Goal: Task Accomplishment & Management: Complete application form

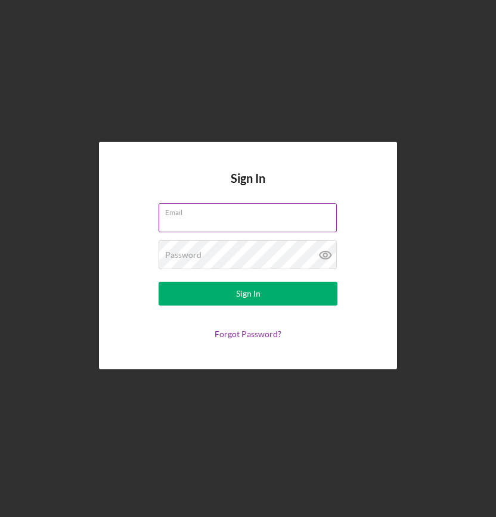
click at [192, 223] on input "Email" at bounding box center [248, 217] width 178 height 29
type input "[EMAIL_ADDRESS][DOMAIN_NAME]"
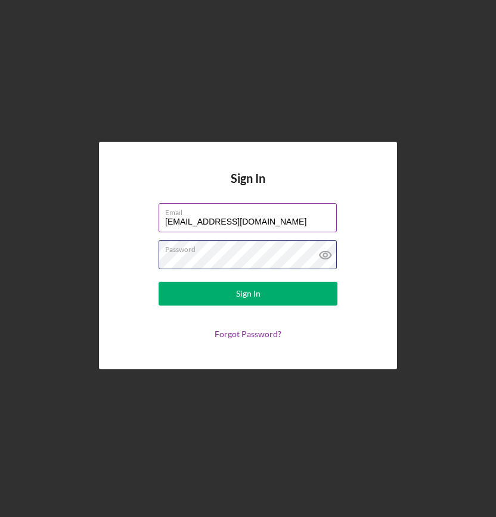
click at [159, 282] on button "Sign In" at bounding box center [248, 294] width 179 height 24
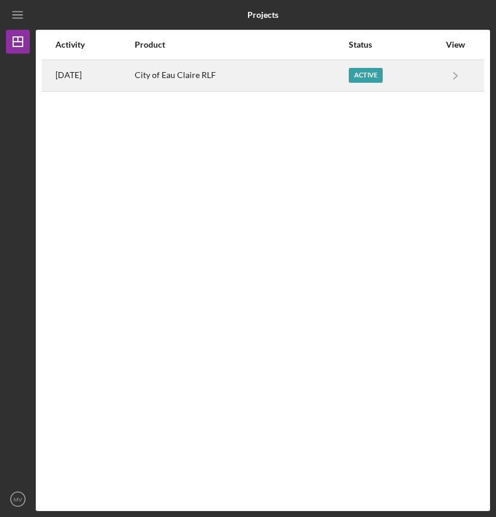
click at [356, 79] on div "Active" at bounding box center [366, 75] width 34 height 15
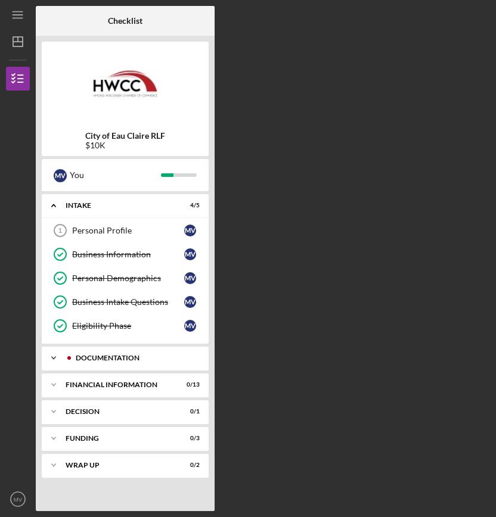
click at [111, 355] on div "Documentation" at bounding box center [135, 358] width 118 height 7
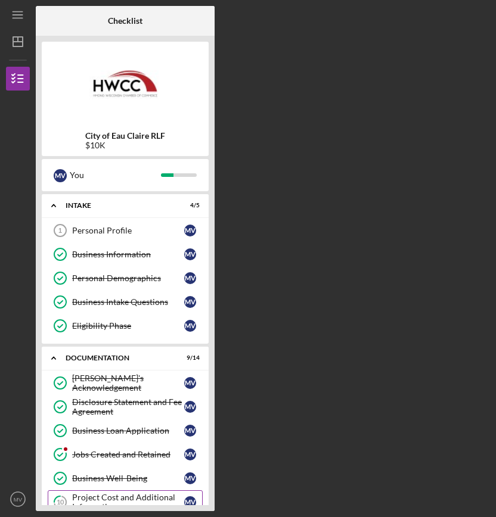
click at [111, 498] on div "Project Cost and Additional Information" at bounding box center [128, 502] width 112 height 19
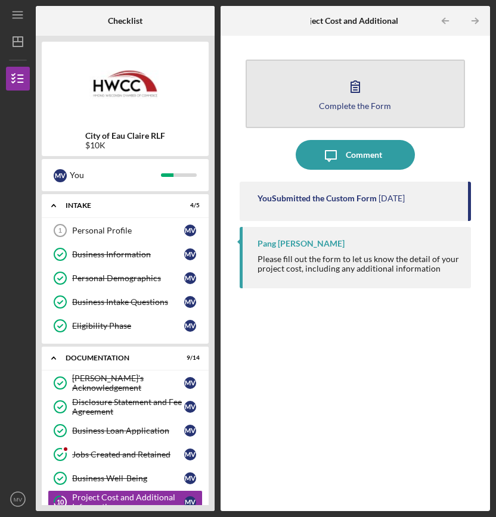
click at [350, 88] on icon "button" at bounding box center [355, 87] width 30 height 30
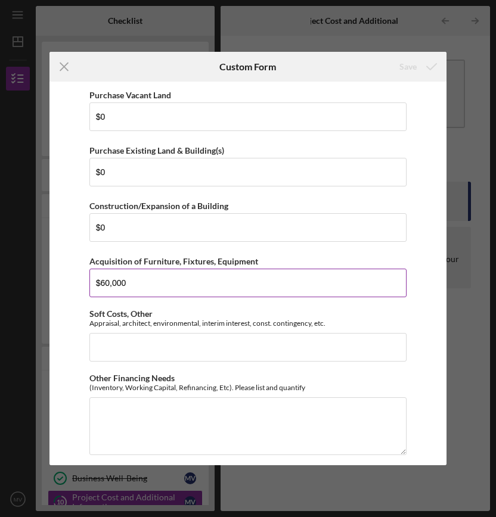
click at [129, 284] on input "$60,000" at bounding box center [247, 283] width 317 height 29
type input "$6"
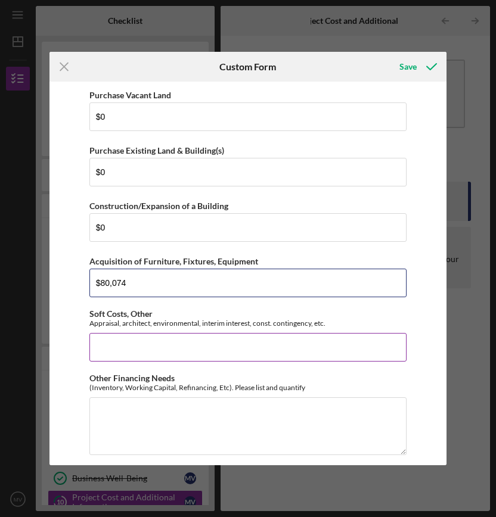
type input "$80,074"
click at [139, 345] on input "Soft Costs, Other" at bounding box center [247, 347] width 317 height 29
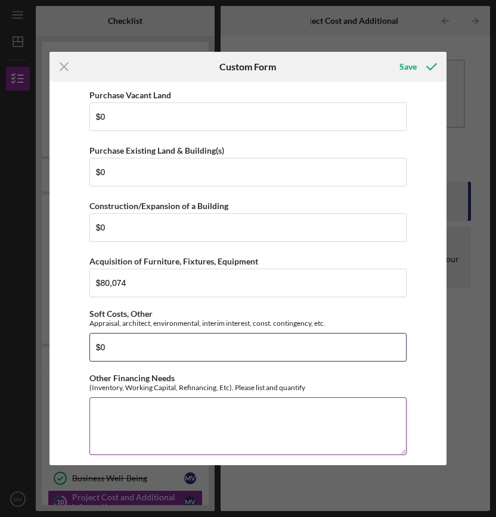
type input "$0"
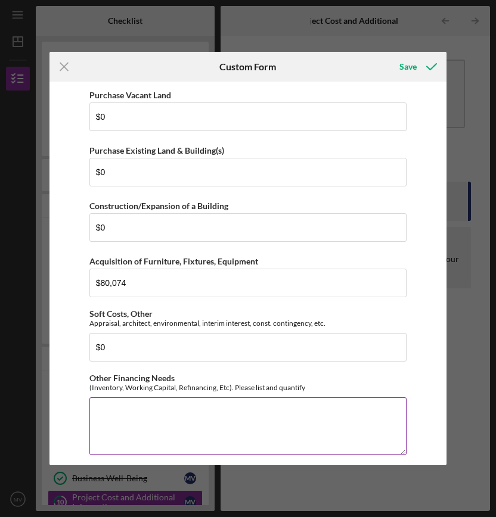
click at [160, 413] on textarea "Other Financing Needs" at bounding box center [247, 426] width 317 height 57
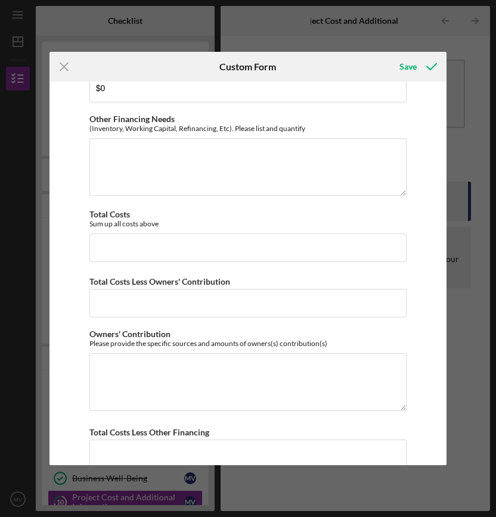
scroll to position [265, 0]
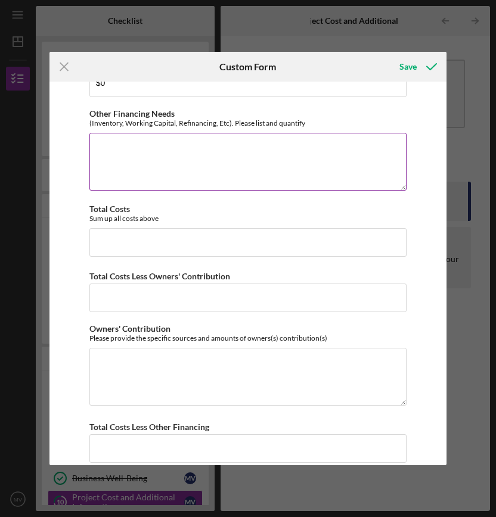
click at [183, 161] on textarea "Other Financing Needs" at bounding box center [247, 161] width 317 height 57
type textarea "80000"
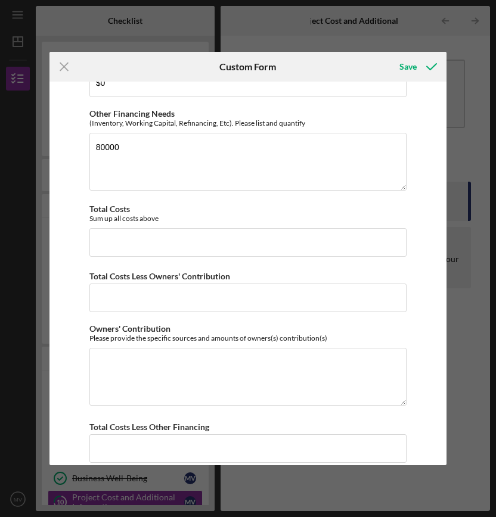
drag, startPoint x: 442, startPoint y: 241, endPoint x: 445, endPoint y: 217, distance: 24.0
click at [445, 217] on div "Purchase Vacant Land $0 Purchase Existing Land & Building(s) $0 Construction/Ex…" at bounding box center [247, 274] width 397 height 384
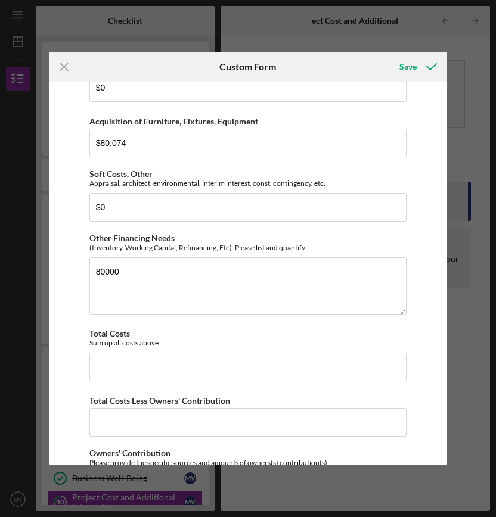
scroll to position [138, 0]
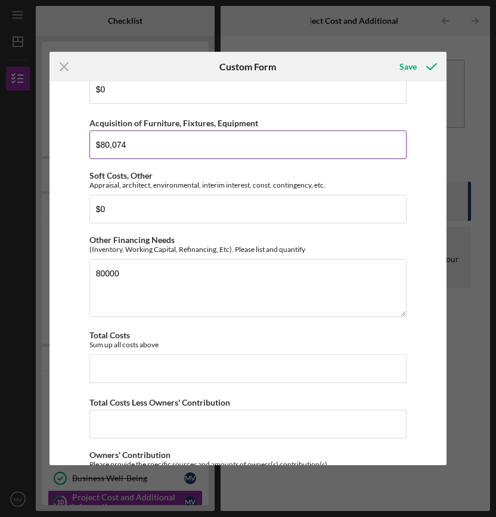
click at [159, 145] on input "$80,074" at bounding box center [247, 145] width 317 height 29
type input "$8"
type input "$40,000"
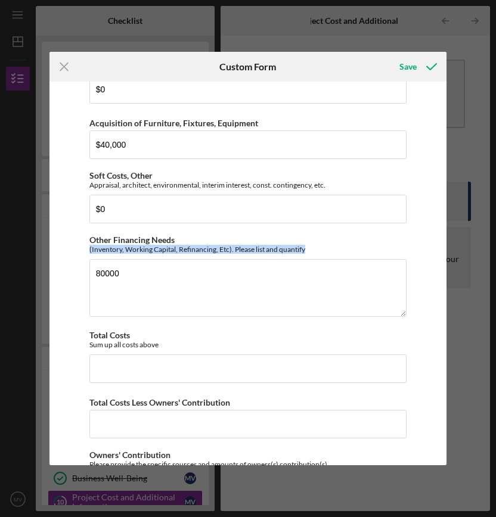
drag, startPoint x: 442, startPoint y: 227, endPoint x: 443, endPoint y: 252, distance: 25.7
click at [443, 252] on div "Purchase Vacant Land $0 Purchase Existing Land & Building(s) $0 Construction/Ex…" at bounding box center [247, 274] width 397 height 384
click at [428, 253] on div "Purchase Vacant Land $0 Purchase Existing Land & Building(s) $0 Construction/Ex…" at bounding box center [247, 274] width 397 height 384
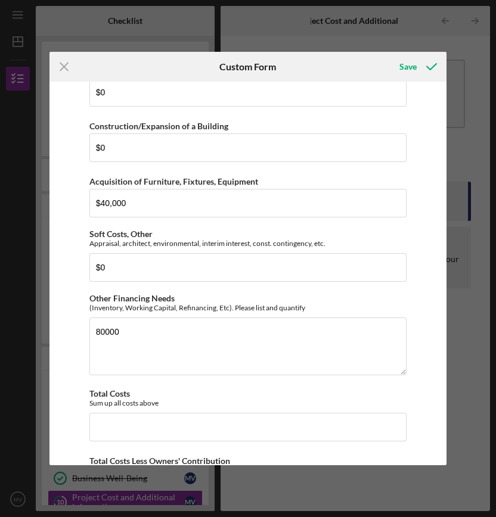
scroll to position [83, 0]
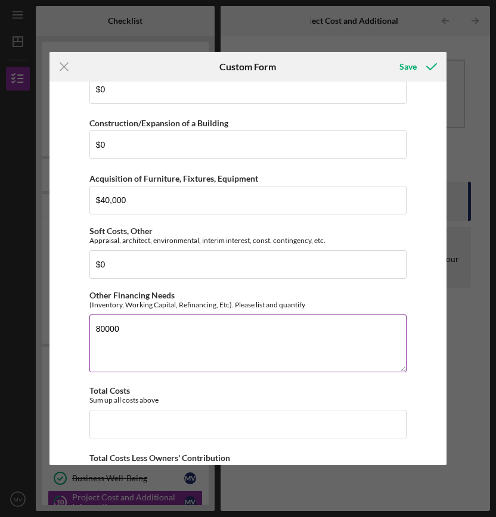
click at [131, 338] on textarea "80000" at bounding box center [247, 343] width 317 height 57
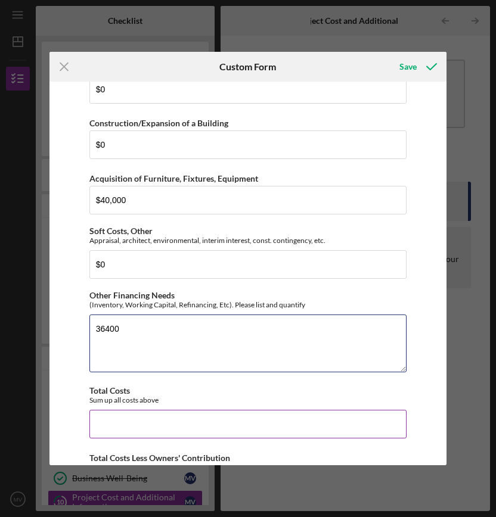
type textarea "36400"
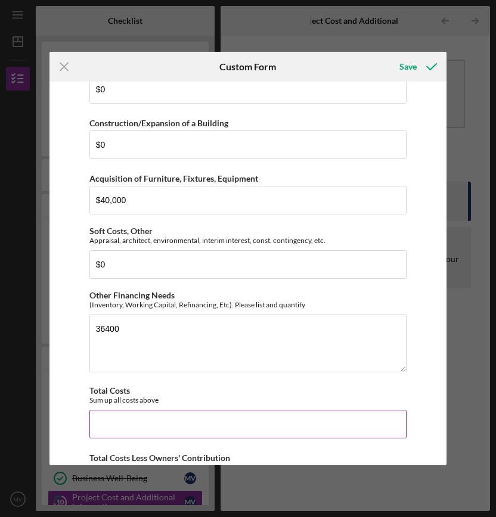
click at [111, 432] on input "Total Costs" at bounding box center [247, 424] width 317 height 29
type input "$76,400"
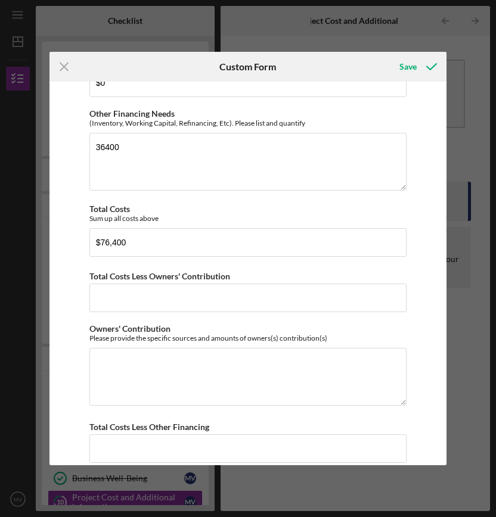
scroll to position [266, 0]
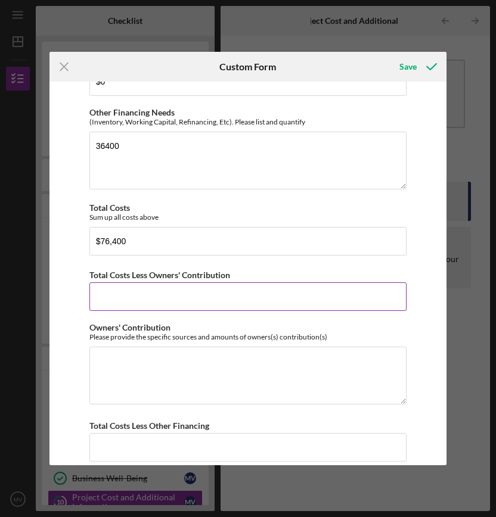
click at [206, 299] on input "Total Costs Less Owners' Contribution" at bounding box center [247, 297] width 317 height 29
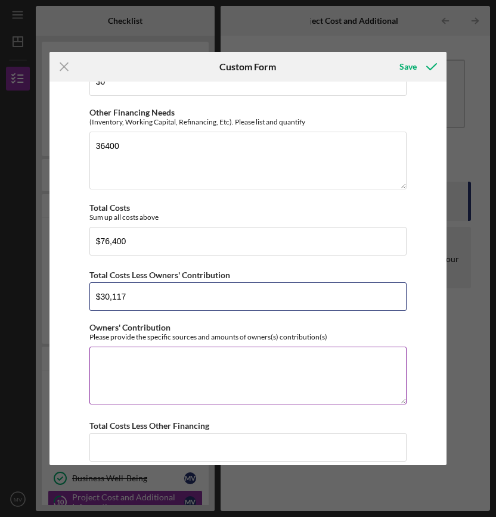
type input "$30,117"
click at [160, 362] on textarea "Owners' Contribution" at bounding box center [247, 375] width 317 height 57
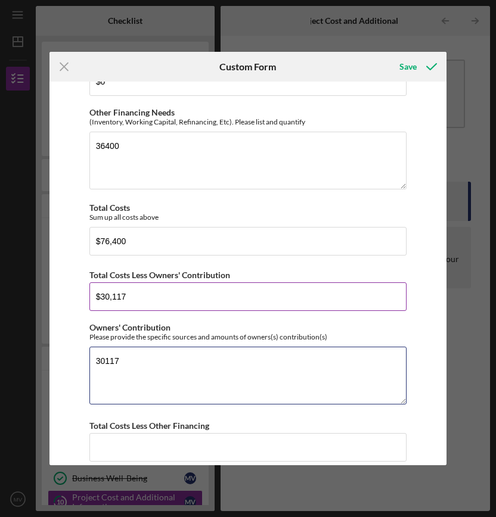
type textarea "30117"
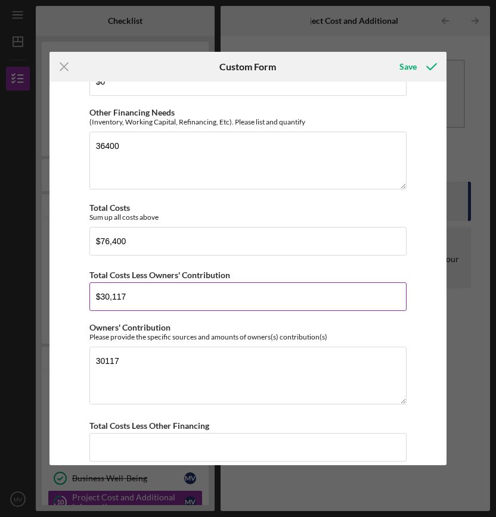
click at [144, 303] on input "$30,117" at bounding box center [247, 297] width 317 height 29
drag, startPoint x: 144, startPoint y: 297, endPoint x: 77, endPoint y: 298, distance: 66.8
click at [77, 298] on div "Purchase Vacant Land $0 Purchase Existing Land & Building(s) $0 Construction/Ex…" at bounding box center [247, 274] width 397 height 384
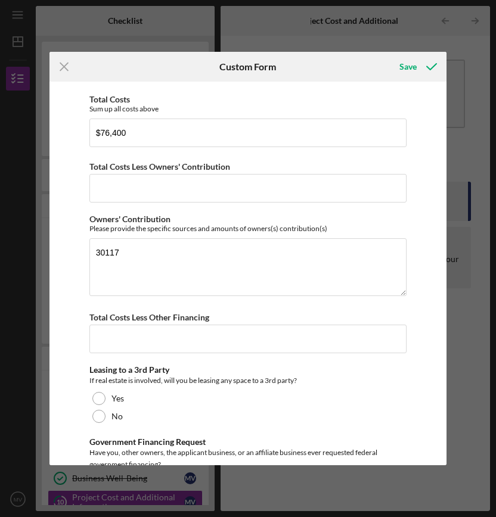
scroll to position [377, 0]
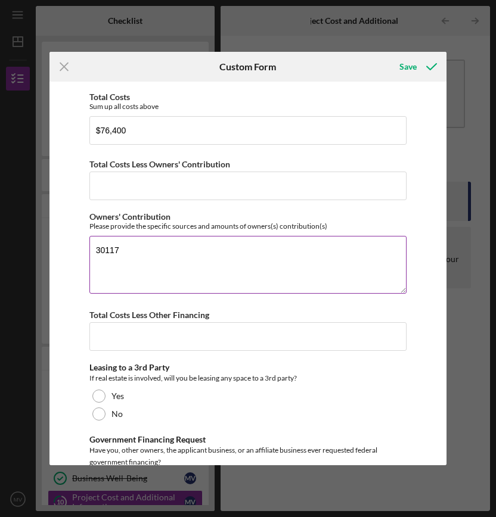
click at [93, 252] on textarea "30117" at bounding box center [247, 264] width 317 height 57
type textarea "Mai- $30117"
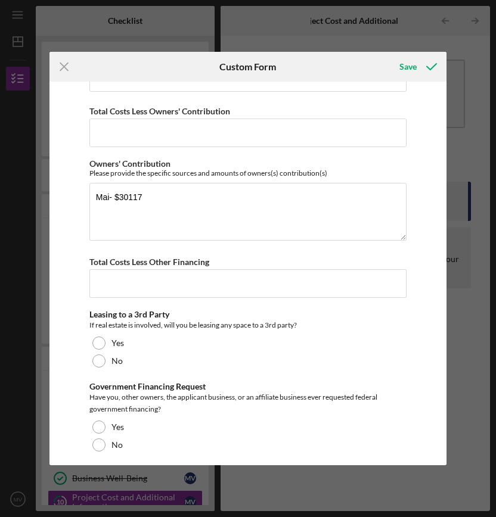
scroll to position [436, 0]
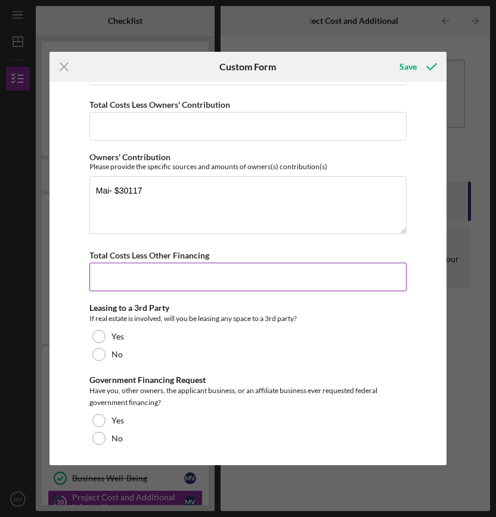
click at [150, 277] on input "Total Costs Less Other Financing" at bounding box center [247, 277] width 317 height 29
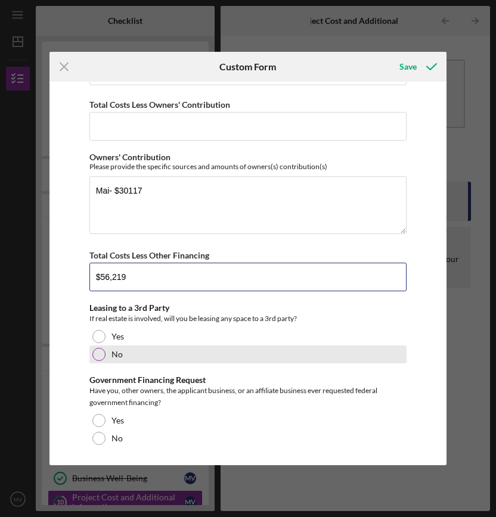
type input "$56,219"
click at [108, 354] on div "No" at bounding box center [247, 355] width 317 height 18
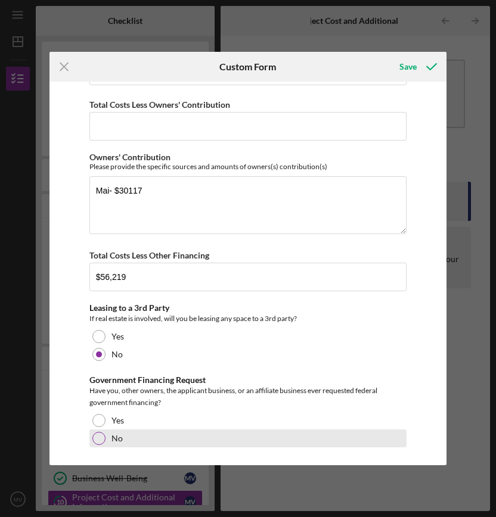
click at [96, 434] on div at bounding box center [98, 438] width 13 height 13
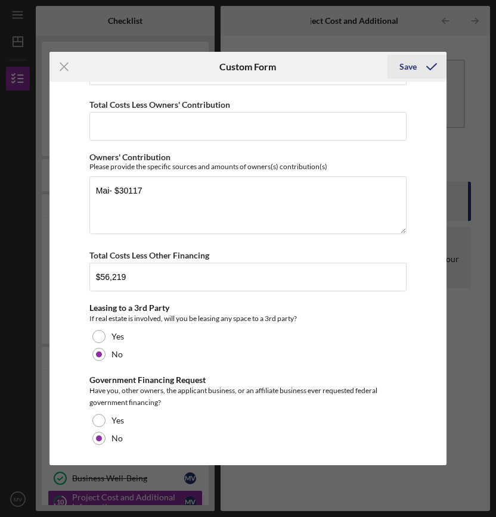
click at [420, 64] on icon "submit" at bounding box center [432, 67] width 30 height 30
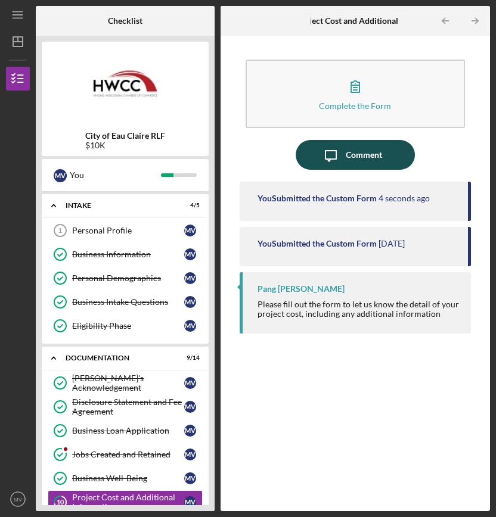
click at [357, 157] on div "Comment" at bounding box center [364, 155] width 36 height 30
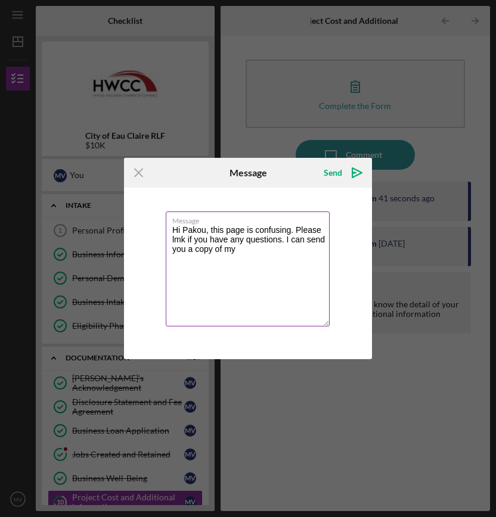
click at [246, 266] on textarea "Hi Pakou, this page is confusing. Please lmk if you have any questions. I can s…" at bounding box center [248, 269] width 164 height 115
type textarea "Hi Pakou, this page is confusing. Please lmk if you have any questions. I can s…"
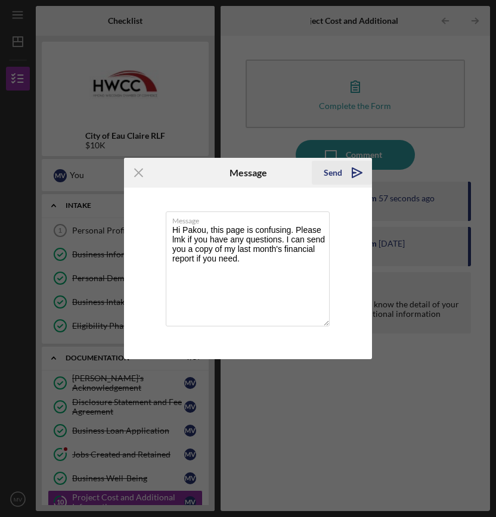
click at [340, 175] on div "Send" at bounding box center [333, 173] width 18 height 24
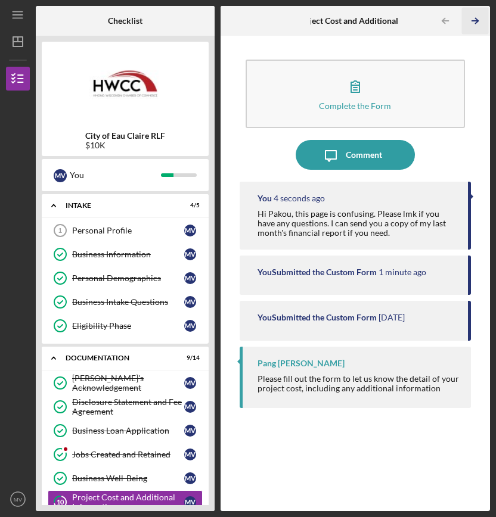
click at [476, 21] on icon "Icon/Table Pagination Arrow" at bounding box center [475, 21] width 27 height 27
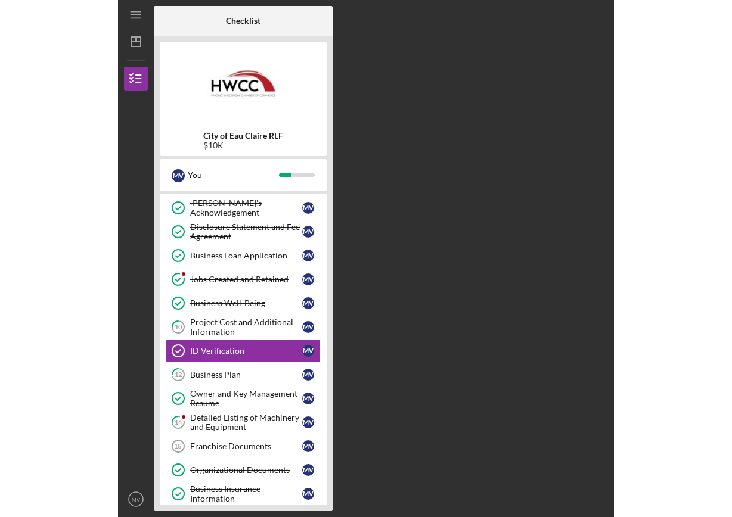
scroll to position [176, 0]
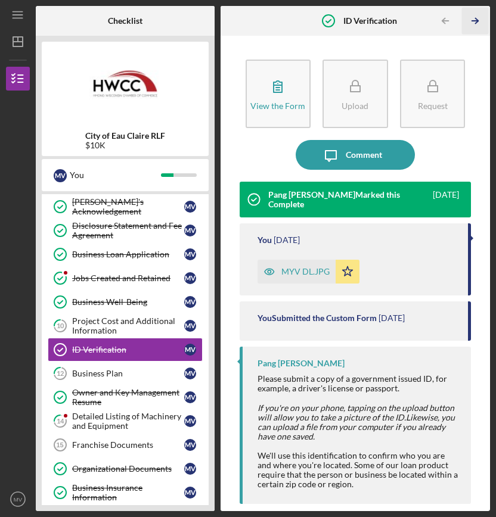
click at [476, 21] on icon "Icon/Table Pagination Arrow" at bounding box center [475, 21] width 27 height 27
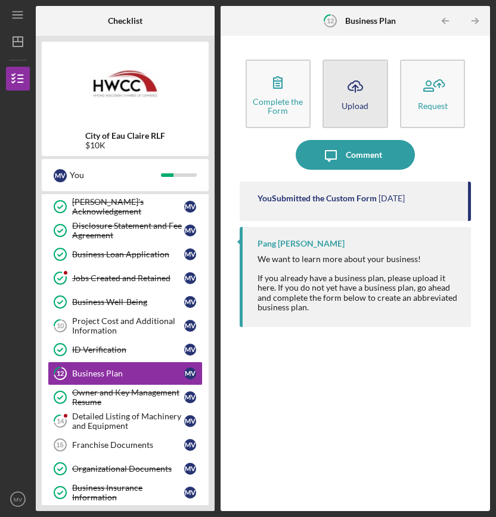
click at [333, 111] on button "Icon/Upload Upload" at bounding box center [355, 94] width 66 height 69
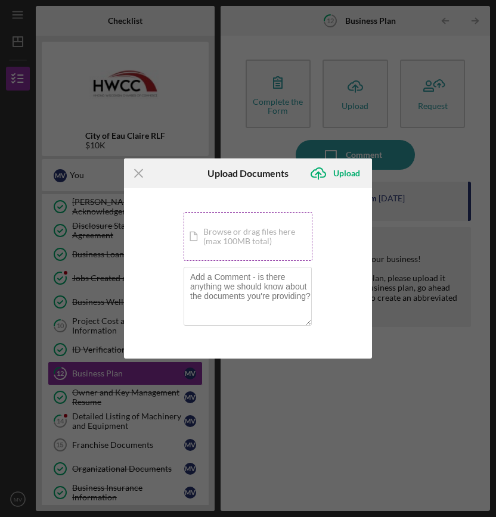
click at [224, 243] on div "Icon/Document Browse or drag files here (max 100MB total) Tap to choose files o…" at bounding box center [248, 236] width 129 height 49
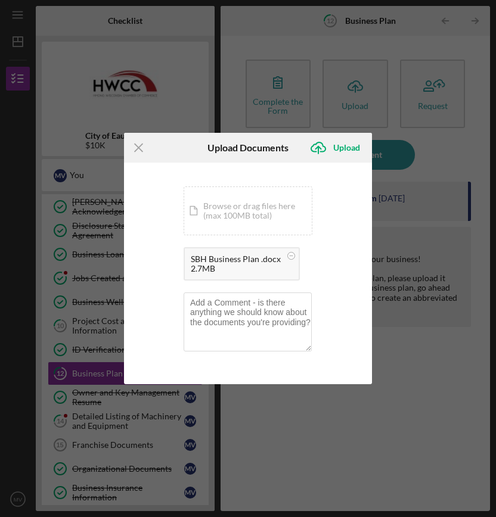
click at [240, 265] on div "2.7MB" at bounding box center [236, 269] width 90 height 10
click at [330, 154] on icon "Icon/Upload" at bounding box center [318, 148] width 30 height 30
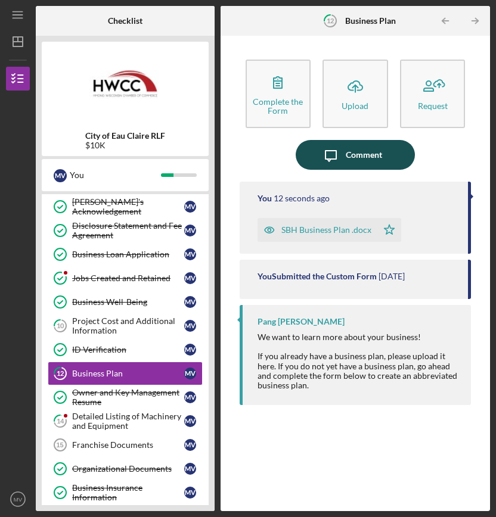
click at [342, 156] on icon "Icon/Message" at bounding box center [331, 155] width 30 height 30
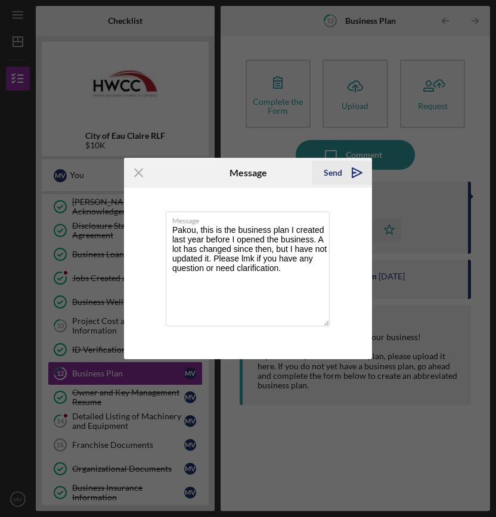
type textarea "Pakou, this is the business plan I created last year before I opened the busine…"
click at [345, 172] on icon "Icon/icon-invite-send" at bounding box center [357, 173] width 30 height 30
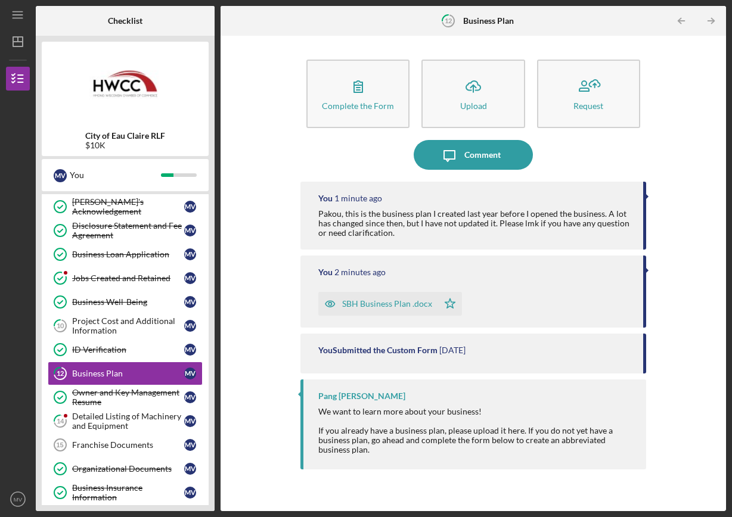
click at [495, 235] on div "Complete the Form Form Icon/Upload Upload Request Icon/Message Comment You 1 mi…" at bounding box center [474, 274] width 494 height 464
click at [495, 18] on icon "Icon/Table Pagination Arrow" at bounding box center [711, 21] width 27 height 27
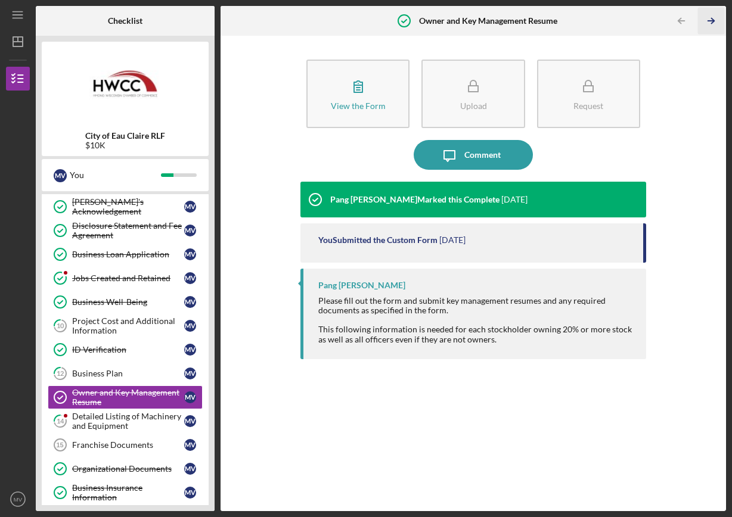
click at [495, 18] on icon "Icon/Table Pagination Arrow" at bounding box center [711, 21] width 27 height 27
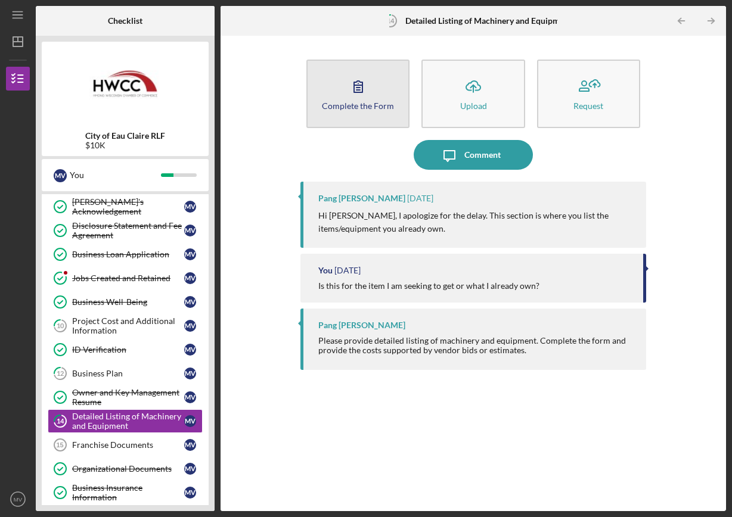
click at [348, 107] on div "Complete the Form" at bounding box center [358, 105] width 72 height 9
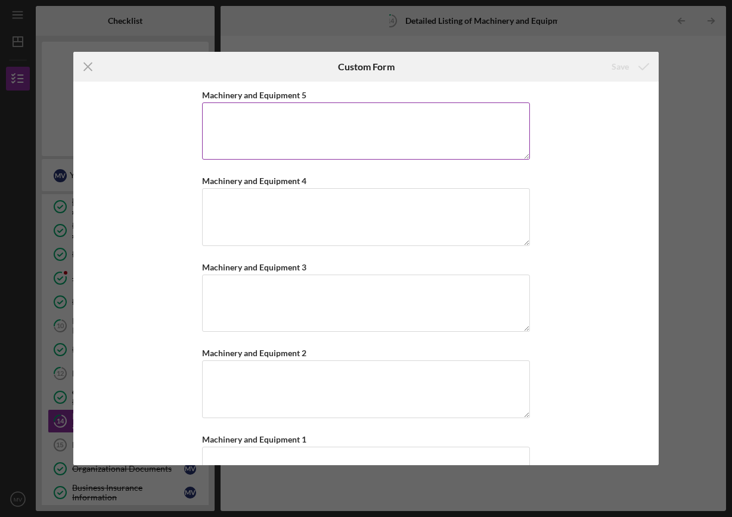
click at [294, 117] on textarea "Machinery and Equipment 5" at bounding box center [366, 131] width 328 height 57
click at [400, 128] on textarea "Machinery and Equipment 5" at bounding box center [366, 131] width 328 height 57
type textarea "Sugar Machine"
click at [83, 65] on icon "Icon/Menu Close" at bounding box center [88, 67] width 30 height 30
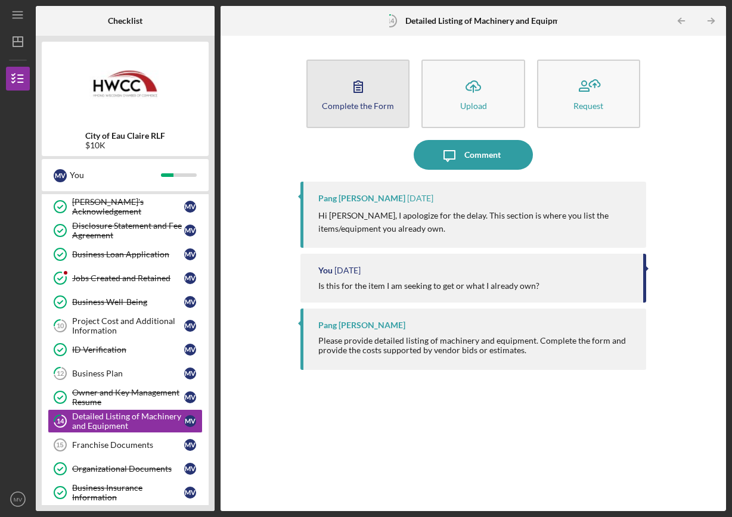
click at [371, 90] on icon "button" at bounding box center [358, 87] width 30 height 30
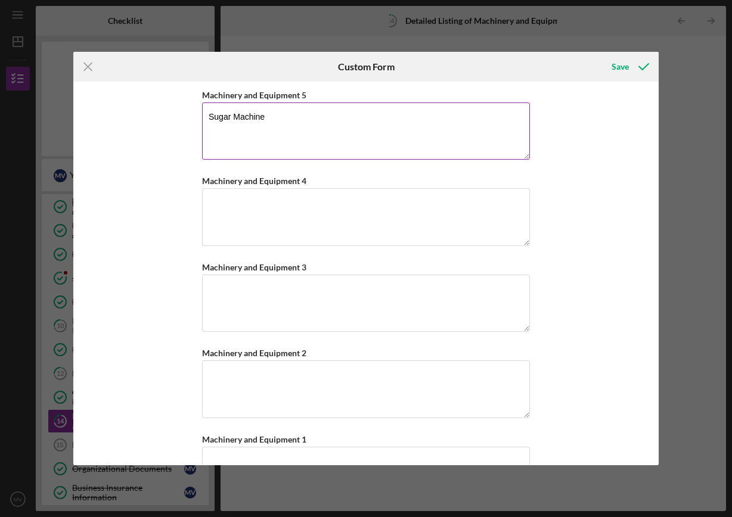
click at [275, 125] on textarea "Sugar Machine" at bounding box center [366, 131] width 328 height 57
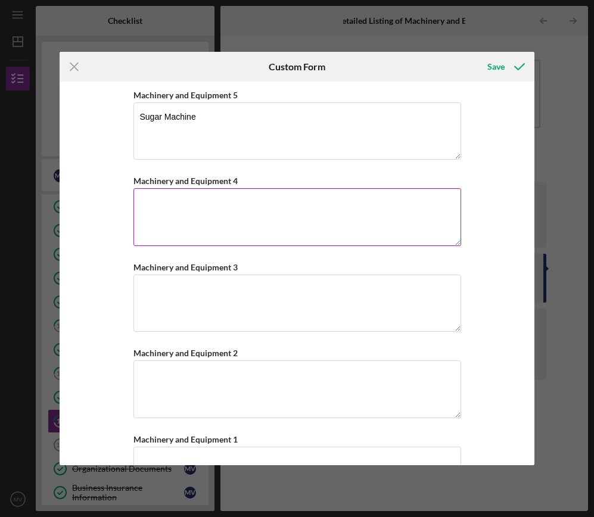
click at [200, 205] on textarea "Machinery and Equipment 4" at bounding box center [298, 216] width 328 height 57
type textarea "Tapioca Machine, $290"
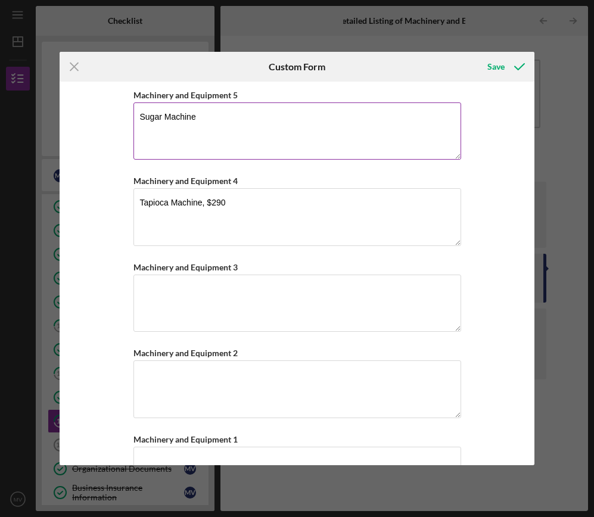
click at [206, 119] on textarea "Sugar Machine" at bounding box center [298, 131] width 328 height 57
click at [206, 125] on textarea "Sugar Machine," at bounding box center [298, 131] width 328 height 57
click at [238, 129] on textarea "Sugar Machine" at bounding box center [298, 131] width 328 height 57
click at [212, 116] on textarea "Sugar Machine Sealing Machine $1800" at bounding box center [298, 131] width 328 height 57
click at [293, 119] on textarea "Sugar Machine Sealing Machine $1800" at bounding box center [298, 131] width 328 height 57
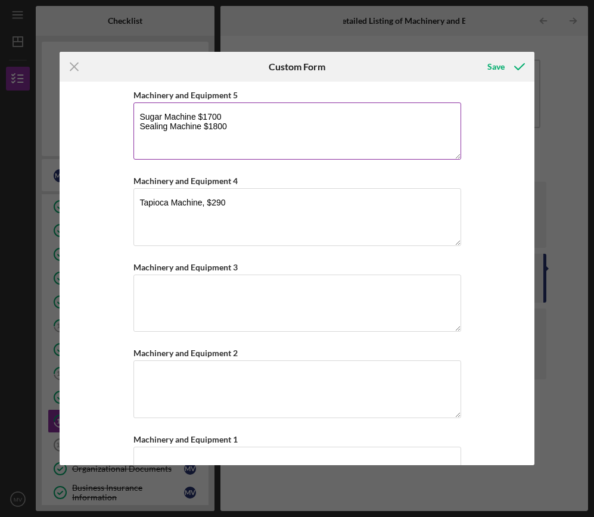
click at [247, 136] on textarea "Sugar Machine $1700 Sealing Machine $1800" at bounding box center [298, 131] width 328 height 57
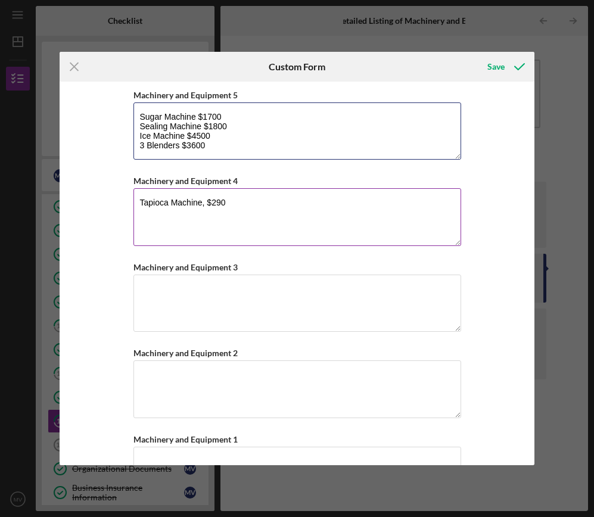
type textarea "Sugar Machine $1700 Sealing Machine $1800 Ice Machine $4500 3 Blenders $3600"
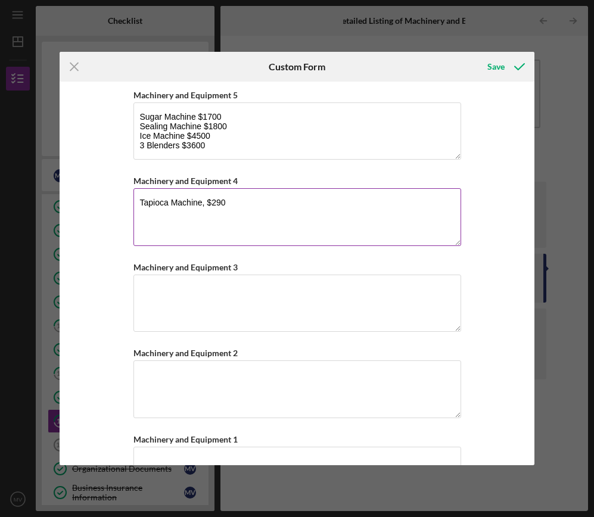
click at [177, 204] on textarea "Tapioca Machine, $290" at bounding box center [298, 216] width 328 height 57
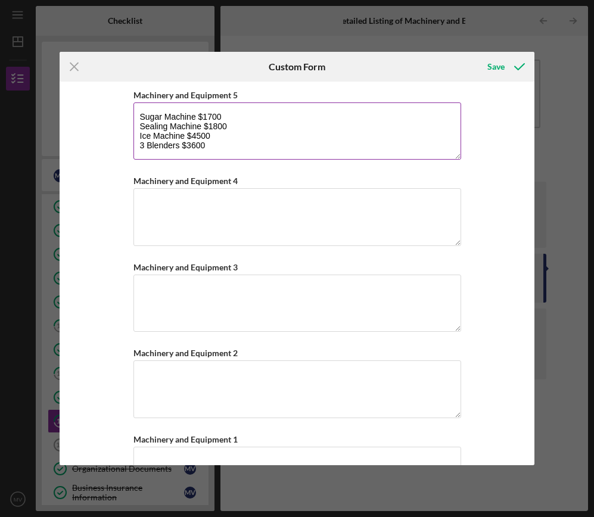
click at [190, 152] on textarea "Sugar Machine $1700 Sealing Machine $1800 Ice Machine $4500 3 Blenders $3600" at bounding box center [298, 131] width 328 height 57
paste textarea "Tapioca Machine, $290"
click at [163, 153] on textarea "Sugar Machine $1700 Sealing Machine $1800 Ice Machine $4500 3 Blenders $3600 Ta…" at bounding box center [298, 131] width 328 height 57
click at [156, 151] on textarea "Sugar Machine $1700 Sealing Machine $1800 Ice Machine $4500 3 Blenders $3600 Ta…" at bounding box center [298, 131] width 328 height 57
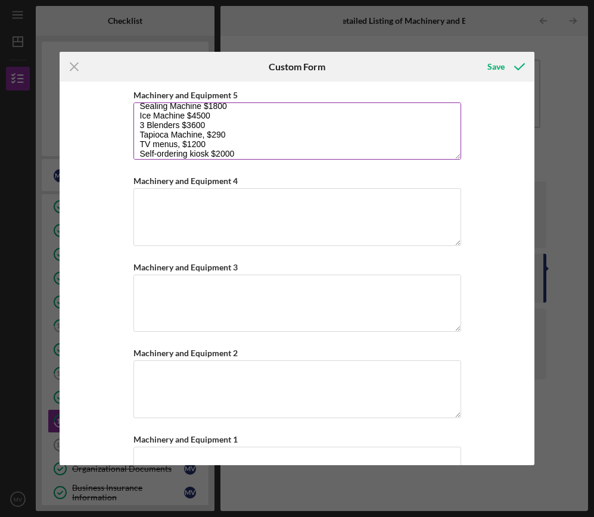
click at [242, 150] on textarea "Sugar Machine $1700 Sealing Machine $1800 Ice Machine $4500 3 Blenders $3600 Ta…" at bounding box center [298, 131] width 328 height 57
click at [194, 154] on textarea "Sugar Machine $1700 Sealing Machine $1800 Ice Machine $4500 3 Blenders $3600 Ta…" at bounding box center [298, 131] width 328 height 57
click at [142, 144] on textarea "Sugar Machine $1700 Sealing Machine $1800 Ice Machine $4500 3 Blenders $3600 Ta…" at bounding box center [298, 131] width 328 height 57
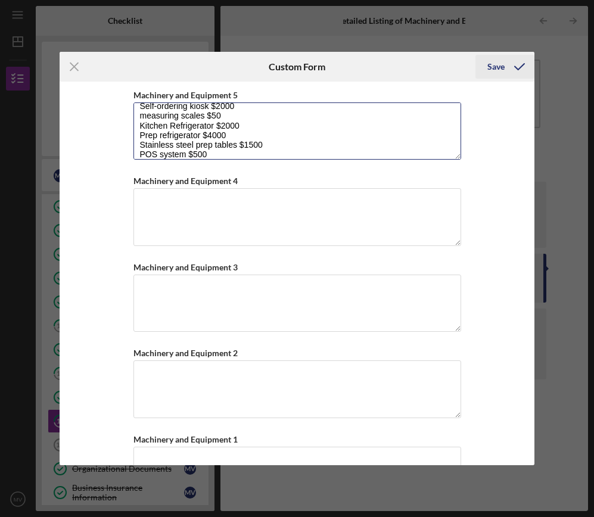
type textarea "Sugar Machine $1700 Sealing Machine $1800 Ice Machine $4500 3 Blenders $3600 Ta…"
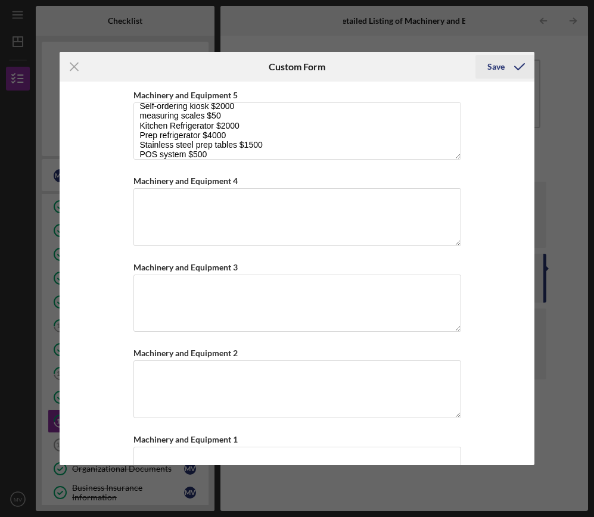
click at [495, 69] on div "Save" at bounding box center [496, 67] width 17 height 24
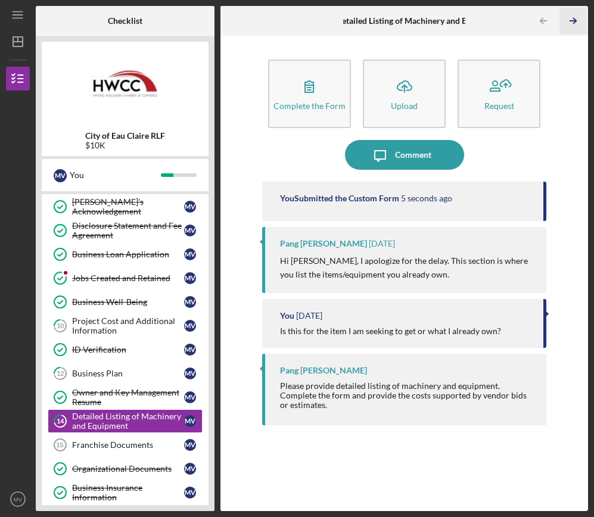
click at [495, 17] on icon "Icon/Table Pagination Arrow" at bounding box center [573, 21] width 27 height 27
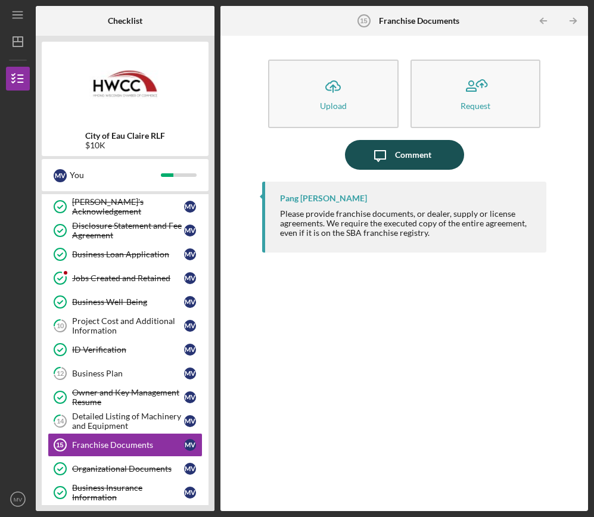
click at [407, 150] on div "Comment" at bounding box center [413, 155] width 36 height 30
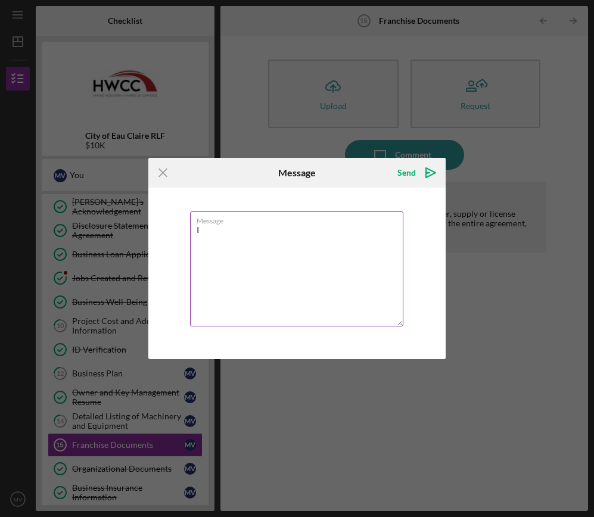
type textarea "I"
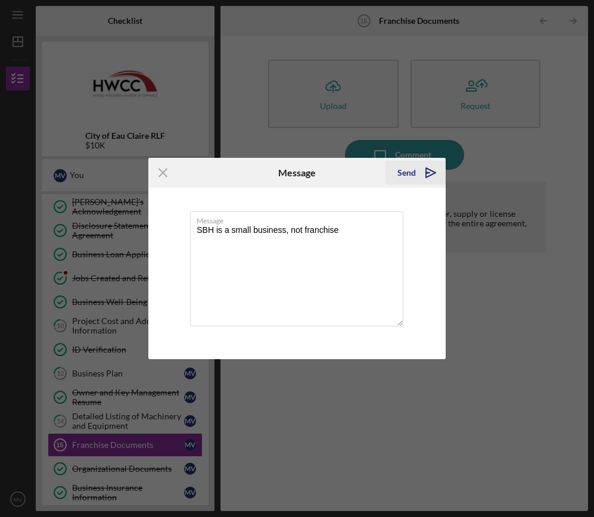
type textarea "SBH is a small business, not franchise"
click at [405, 175] on div "Send" at bounding box center [407, 173] width 18 height 24
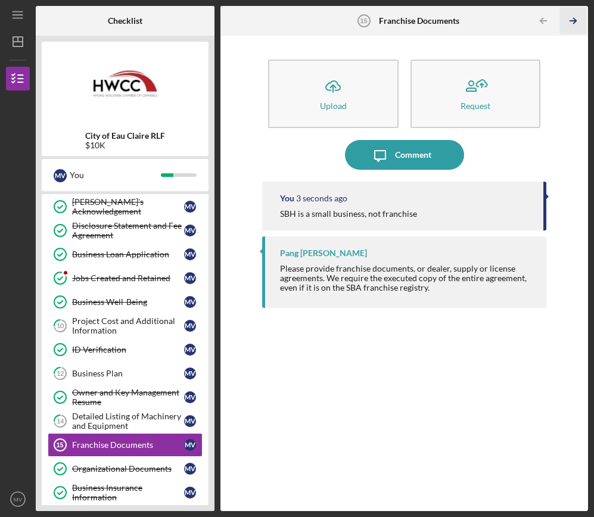
click at [495, 23] on polyline "button" at bounding box center [574, 20] width 3 height 5
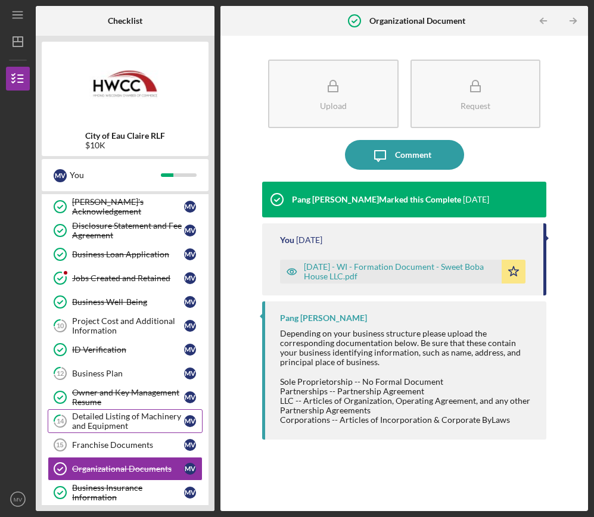
click at [118, 421] on div "Detailed Listing of Machinery and Equipment" at bounding box center [128, 421] width 112 height 19
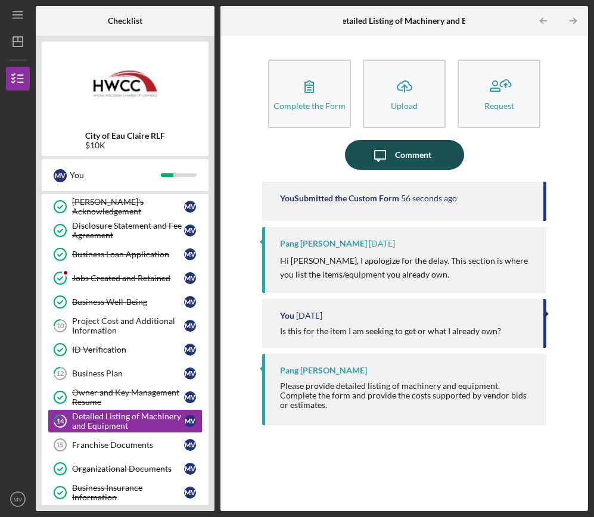
click at [390, 154] on icon "Icon/Message" at bounding box center [380, 155] width 30 height 30
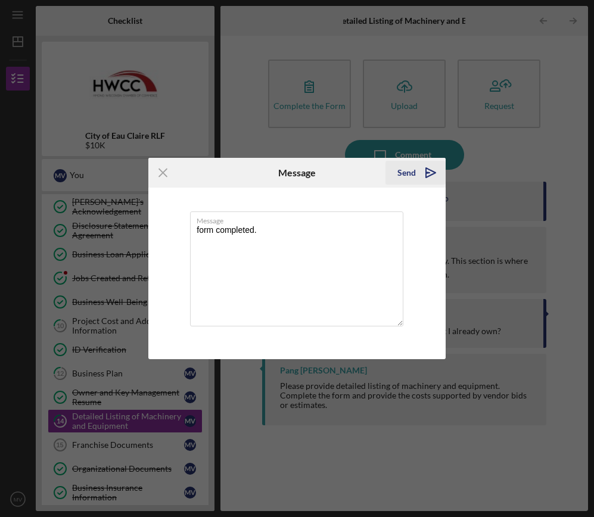
type textarea "form completed."
click at [422, 172] on icon "Icon/icon-invite-send" at bounding box center [431, 173] width 30 height 30
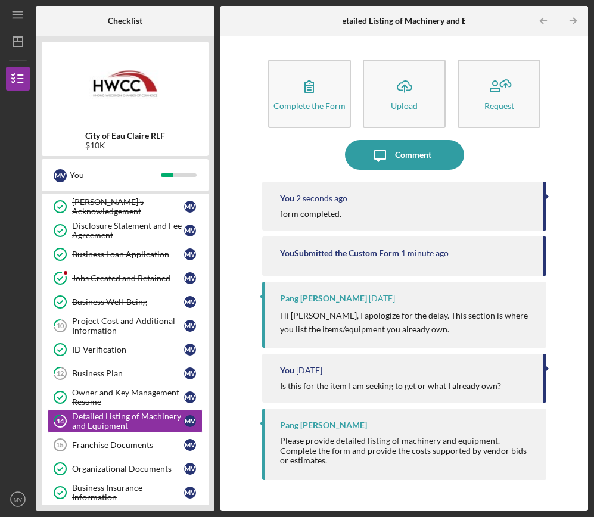
click at [495, 140] on div "Icon/Message Comment" at bounding box center [404, 155] width 285 height 30
click at [495, 21] on icon "Icon/Table Pagination Arrow" at bounding box center [573, 21] width 27 height 27
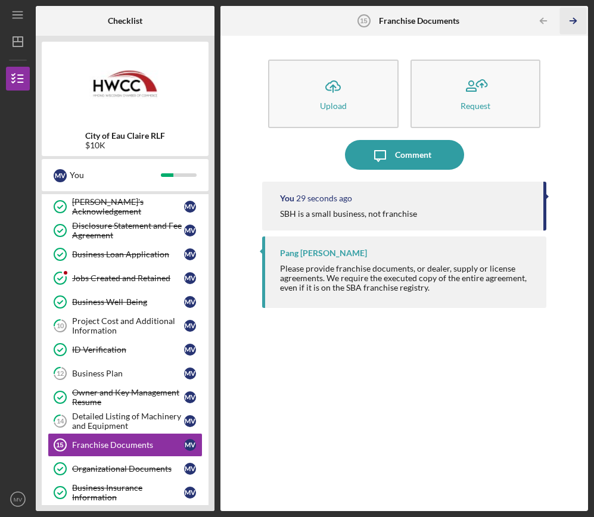
click at [495, 21] on icon "Icon/Table Pagination Arrow" at bounding box center [573, 21] width 27 height 27
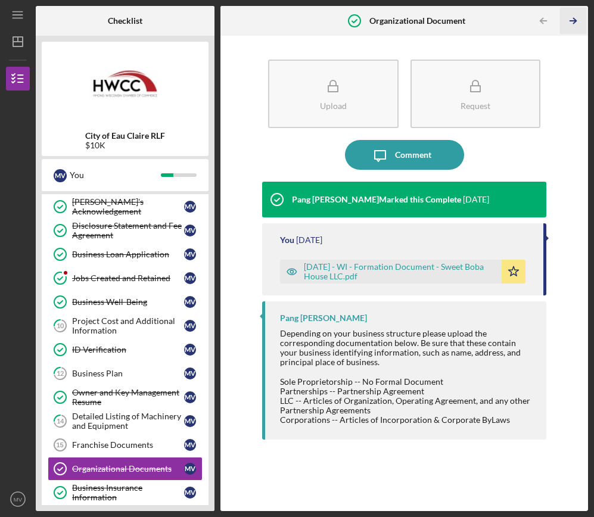
click at [495, 21] on icon "Icon/Table Pagination Arrow" at bounding box center [573, 21] width 27 height 27
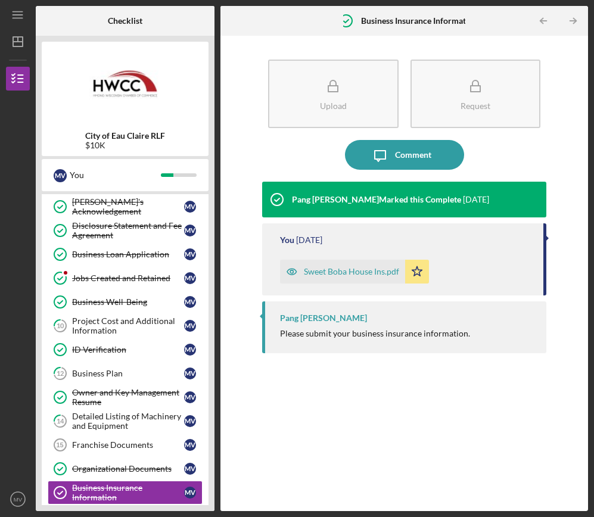
click at [495, 21] on icon "Icon/Table Pagination Arrow" at bounding box center [573, 21] width 27 height 27
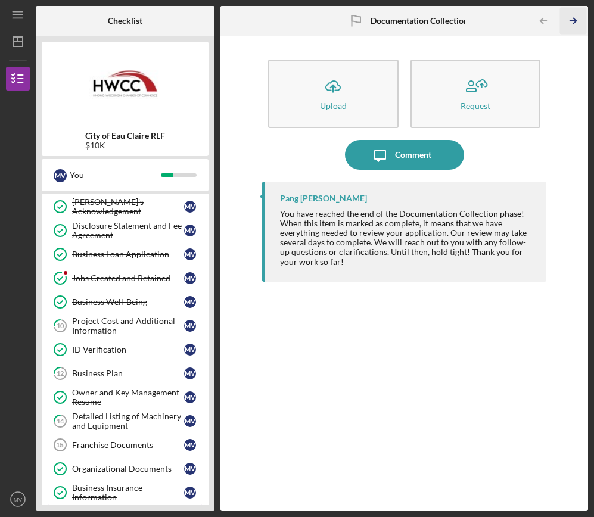
click at [495, 21] on icon "Icon/Table Pagination Arrow" at bounding box center [573, 21] width 27 height 27
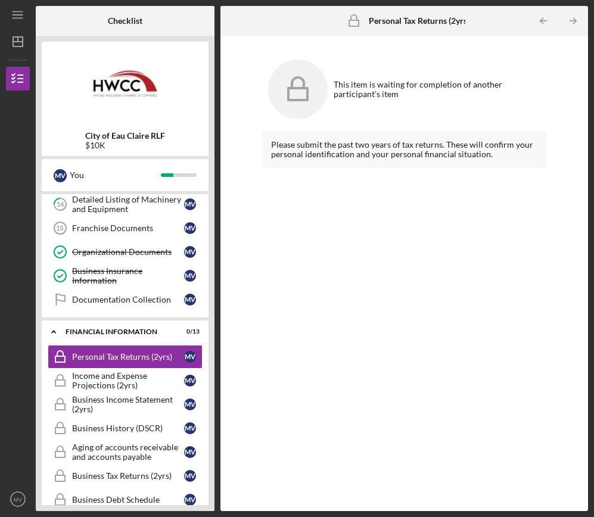
scroll to position [401, 0]
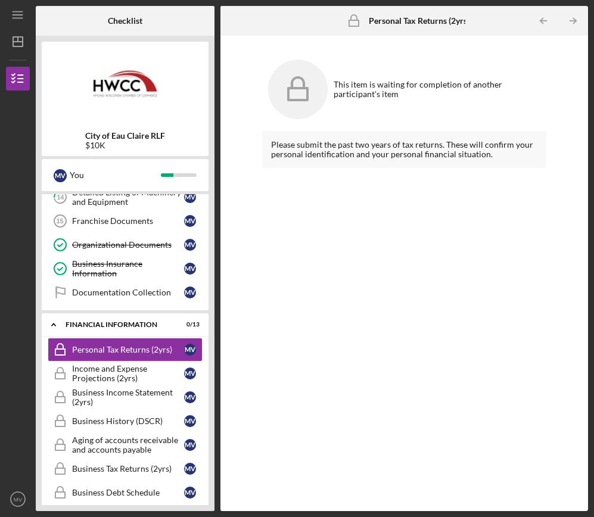
click at [212, 264] on div "City of Eau Claire RLF $10K M V You Icon/Expander Intake 4 / 5 Personal Profile…" at bounding box center [125, 274] width 179 height 476
drag, startPoint x: 216, startPoint y: 285, endPoint x: 193, endPoint y: 402, distance: 119.8
click at [193, 402] on div "Checklist City of Eau Claire RLF $10K M V You Icon/Expander Intake 4 / 5 Person…" at bounding box center [312, 258] width 553 height 505
click at [130, 364] on div "Income and Expense Projections (2yrs)" at bounding box center [128, 373] width 112 height 19
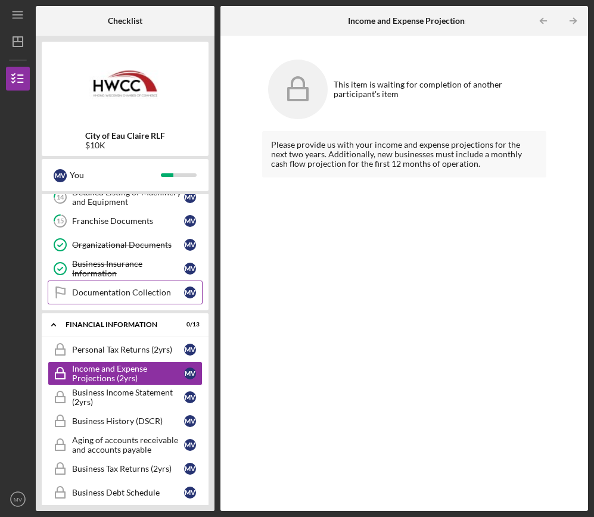
click at [129, 288] on div "Documentation Collection" at bounding box center [128, 293] width 112 height 10
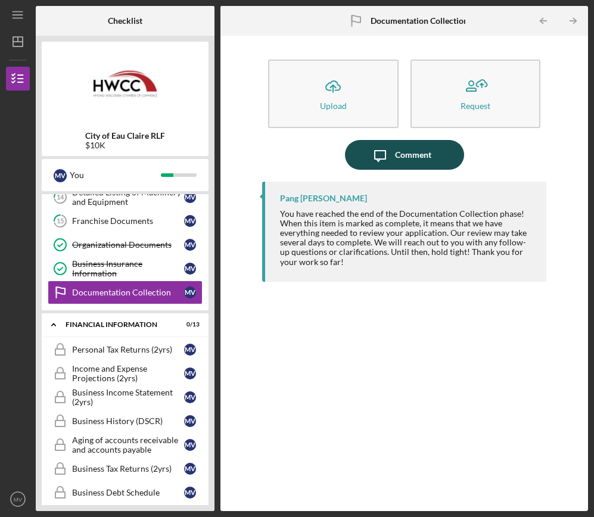
click at [406, 149] on div "Comment" at bounding box center [413, 155] width 36 height 30
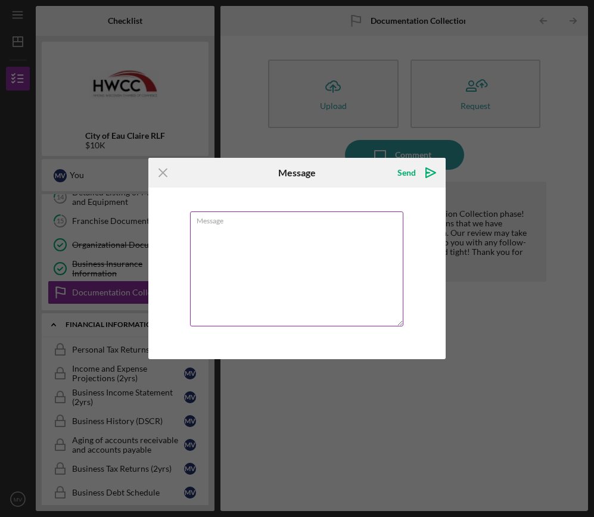
click at [283, 227] on textarea "Message" at bounding box center [296, 269] width 213 height 115
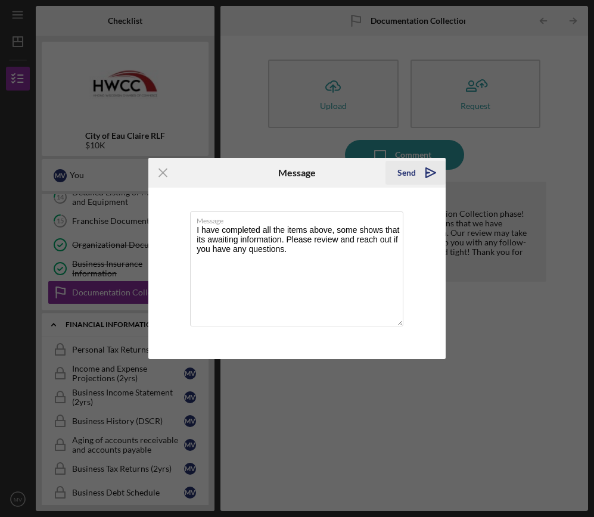
type textarea "I have completed all the items above, some shows that its awaiting information.…"
click at [407, 175] on div "Send" at bounding box center [407, 173] width 18 height 24
